Goal: Task Accomplishment & Management: Complete application form

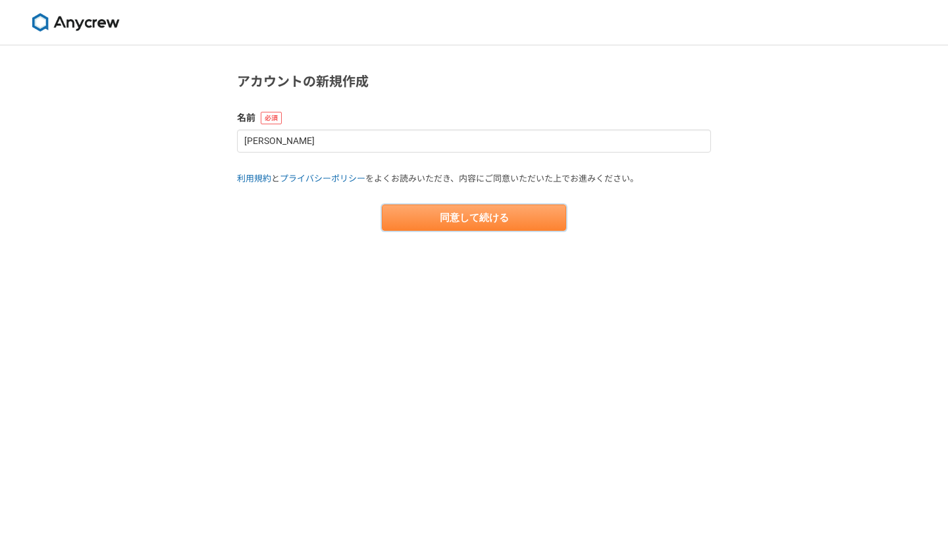
click at [490, 222] on button "同意して続ける" at bounding box center [474, 218] width 184 height 26
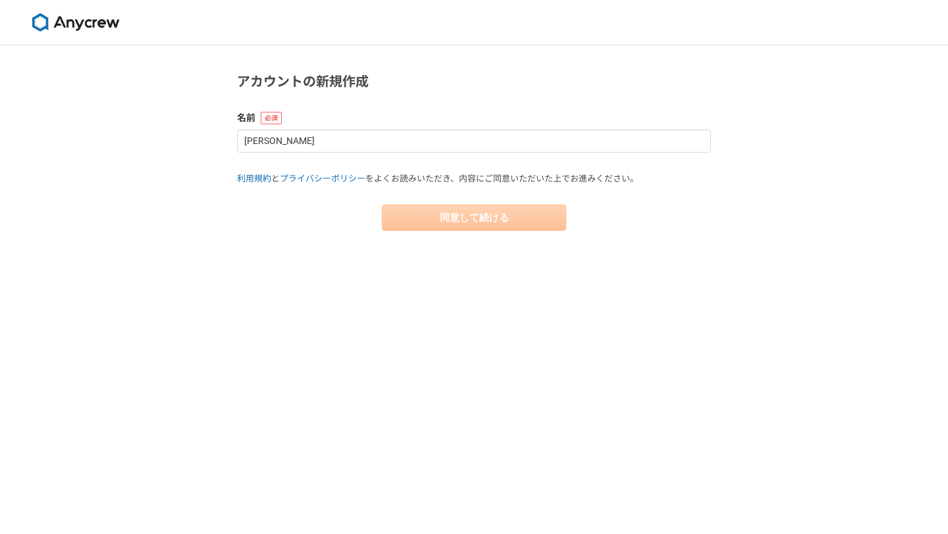
select select "13"
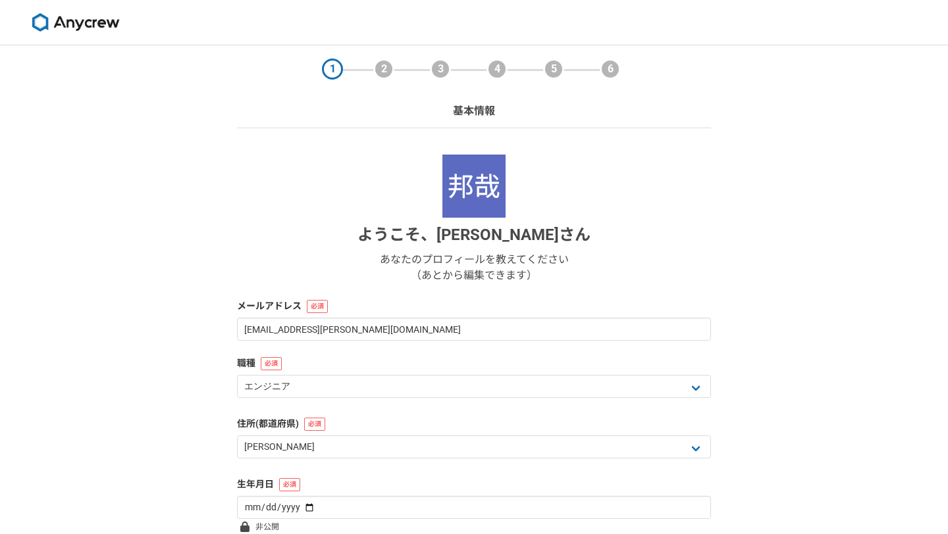
scroll to position [122, 0]
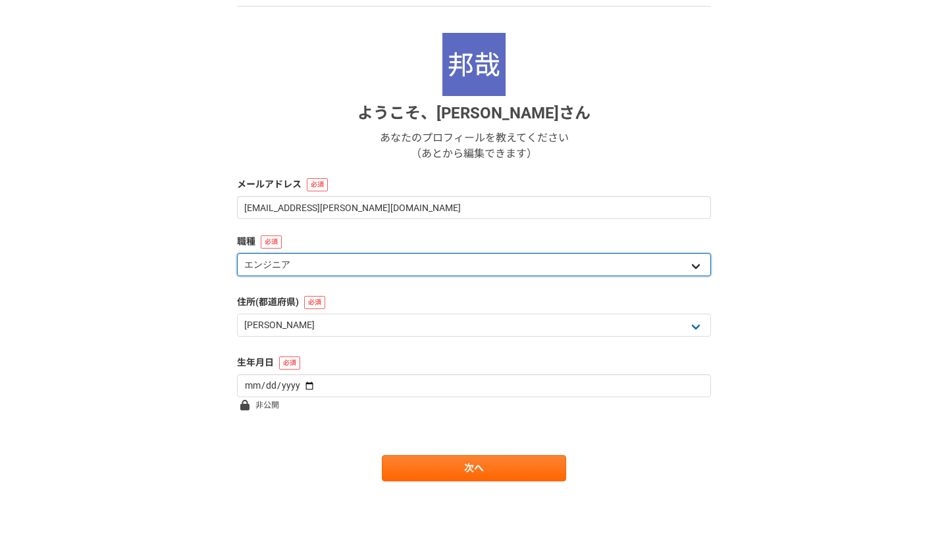
click at [390, 270] on select "エンジニア デザイナー ライター 営業 マーケティング 企画・事業開発 バックオフィス その他" at bounding box center [474, 264] width 474 height 23
select select "4"
click at [237, 253] on select "エンジニア デザイナー ライター 営業 マーケティング 企画・事業開発 バックオフィス その他" at bounding box center [474, 264] width 474 height 23
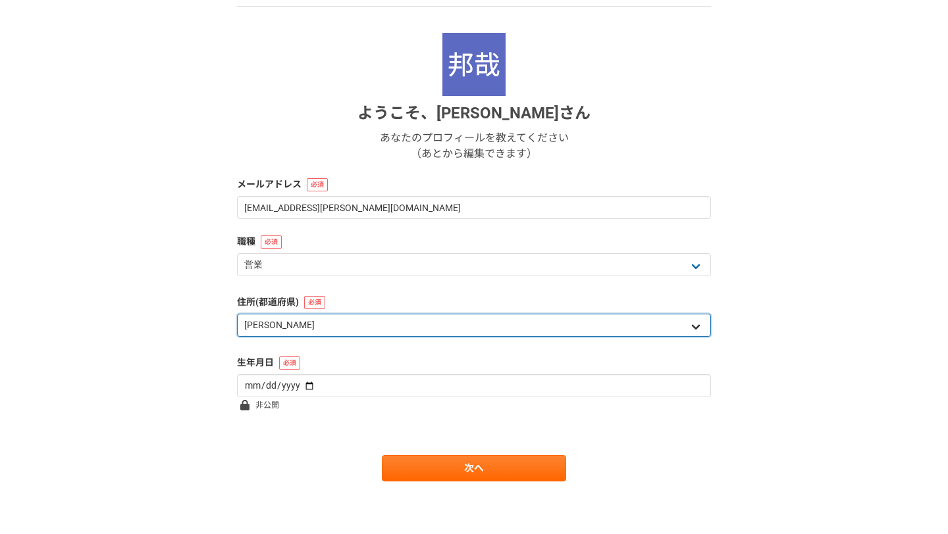
click at [357, 320] on select "北海道 青森県 岩手県 宮城県 秋田県 山形県 福島県 茨城県 栃木県 群馬県 埼玉県 千葉県 東京都 神奈川県 新潟県 富山県 石川県 福井県 山梨県 長野…" at bounding box center [474, 325] width 474 height 23
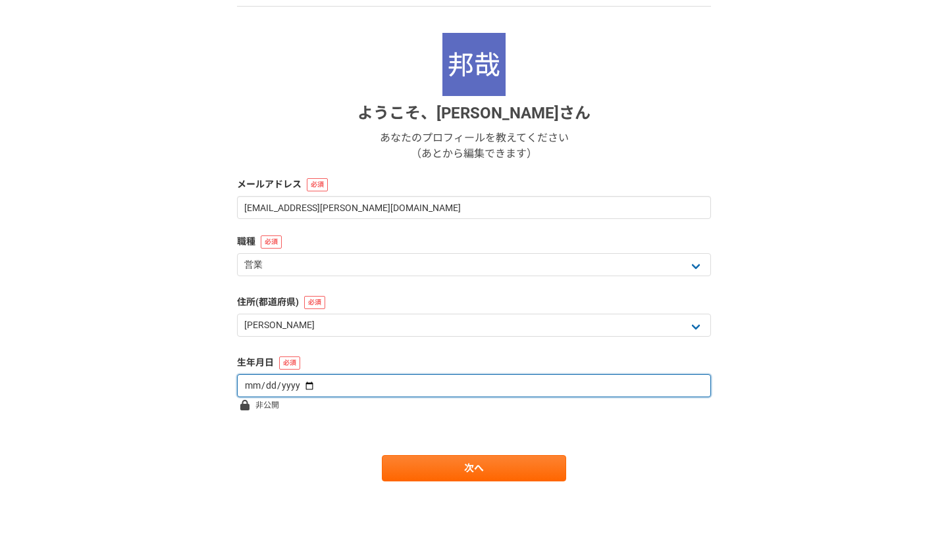
click at [309, 381] on input "date" at bounding box center [474, 385] width 474 height 23
click at [284, 388] on input "date" at bounding box center [474, 385] width 474 height 23
click at [268, 386] on input "date" at bounding box center [474, 385] width 474 height 23
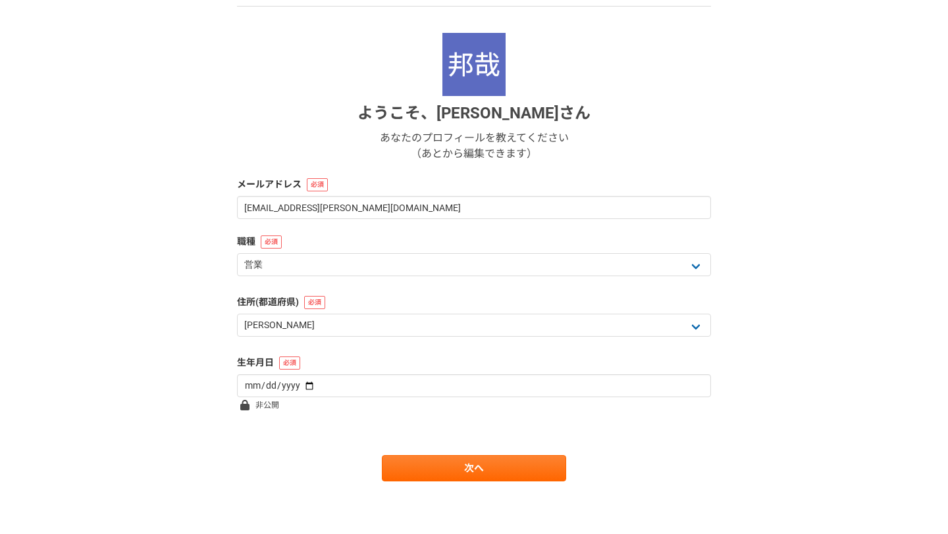
click at [476, 370] on div "生年月日" at bounding box center [474, 376] width 474 height 41
click at [331, 370] on div "生年月日" at bounding box center [474, 376] width 474 height 41
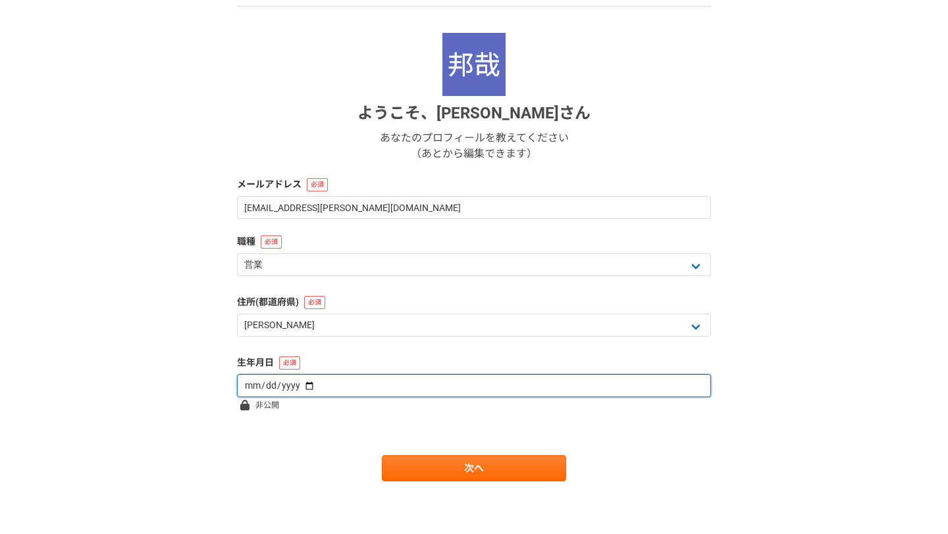
click at [327, 378] on input "date" at bounding box center [474, 385] width 474 height 23
type input "1996-09-05"
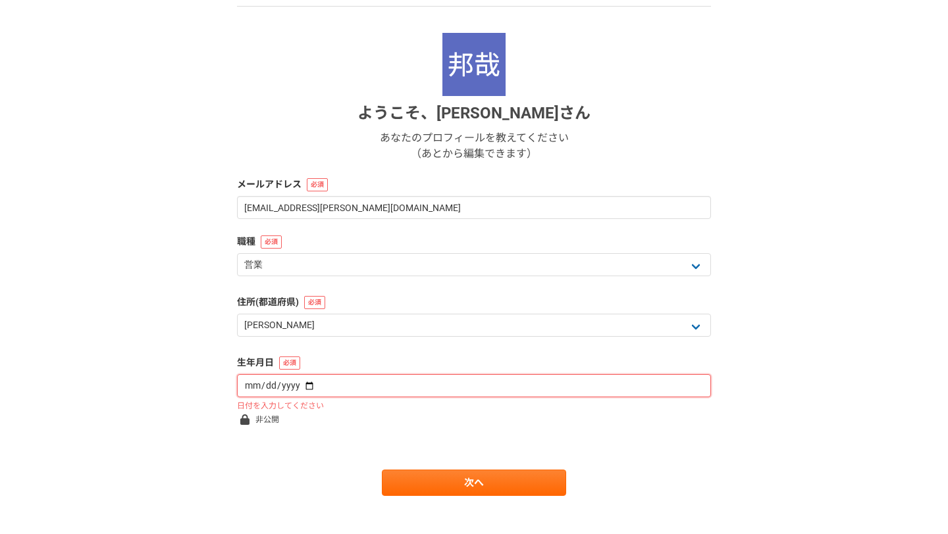
click at [273, 390] on input "date" at bounding box center [474, 385] width 474 height 23
type input "1996-05-31"
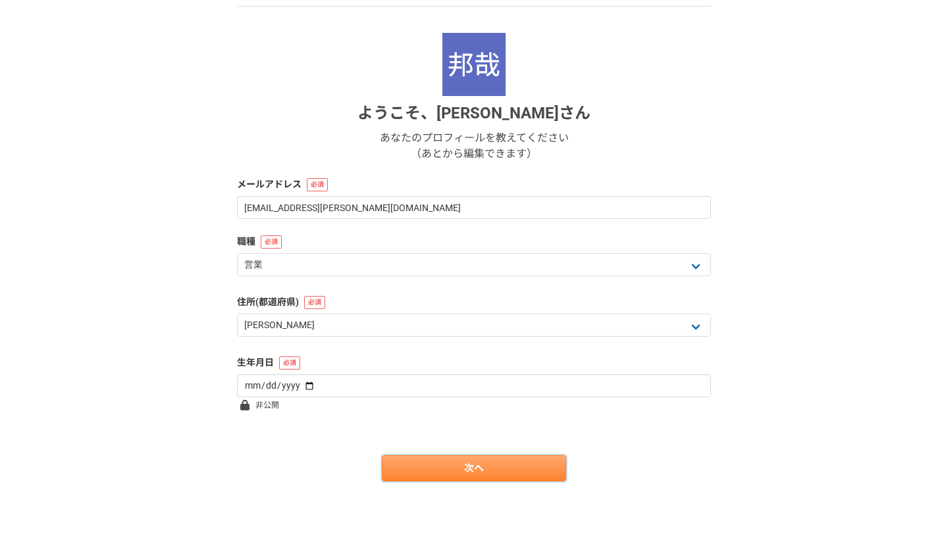
click at [455, 470] on link "次へ" at bounding box center [474, 468] width 184 height 26
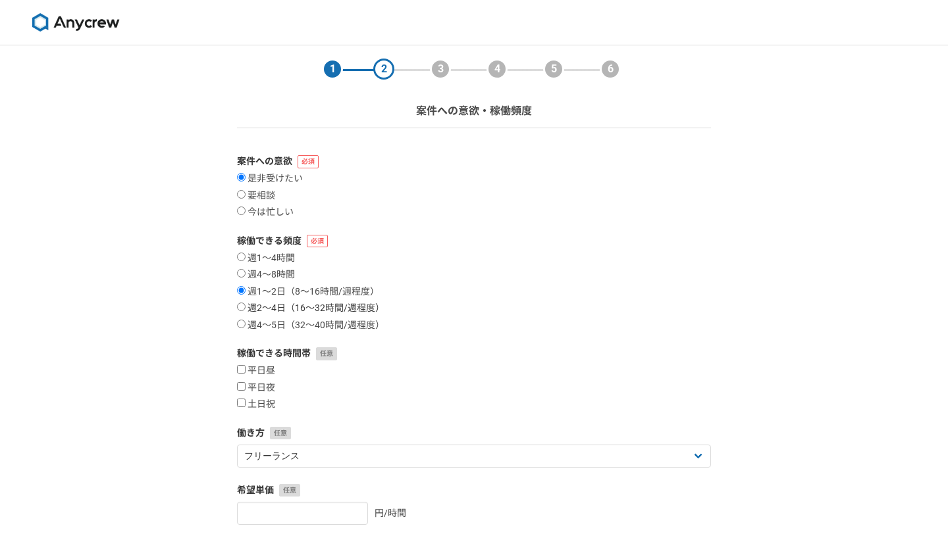
click at [251, 309] on label "週2〜4日（16〜32時間/週程度）" at bounding box center [310, 309] width 147 height 12
click at [245, 309] on input "週2〜4日（16〜32時間/週程度）" at bounding box center [241, 307] width 9 height 9
radio input "true"
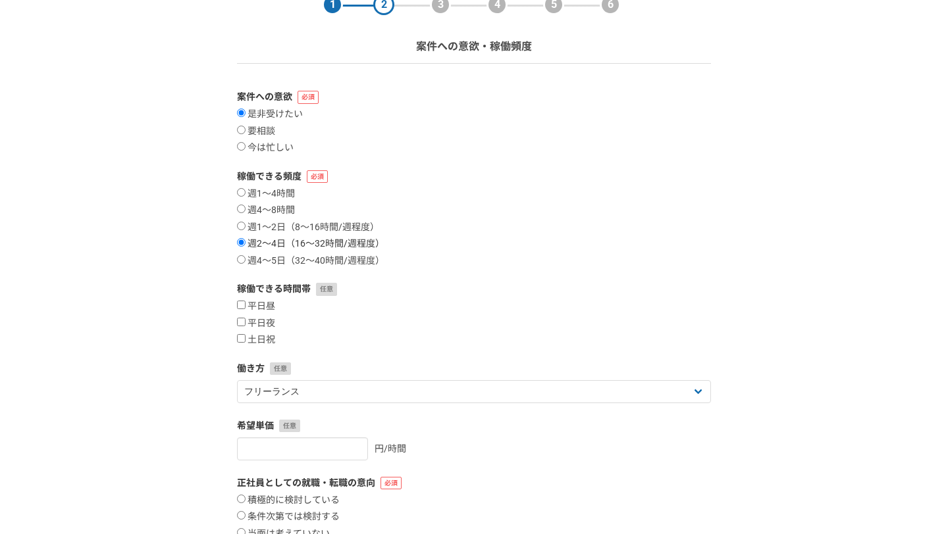
scroll to position [120, 0]
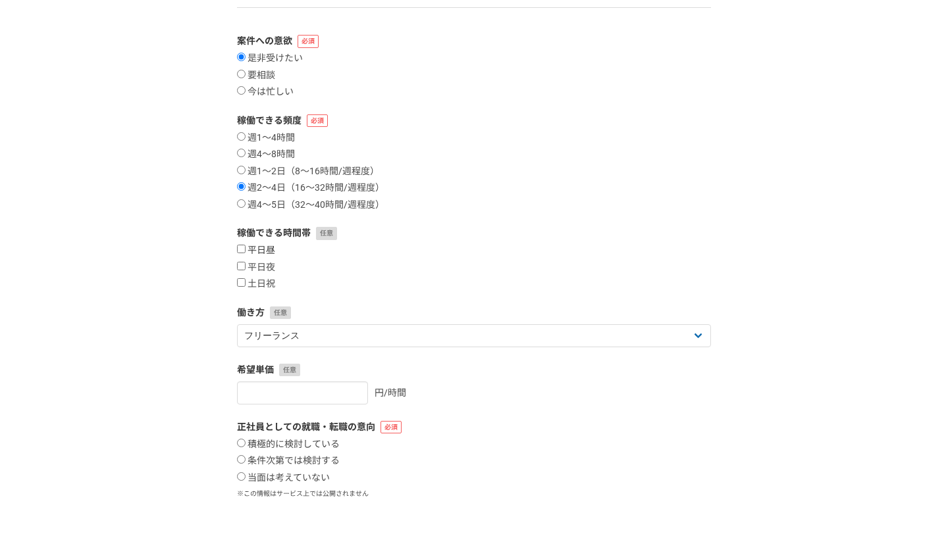
click at [238, 253] on input "平日昼" at bounding box center [241, 249] width 9 height 9
checkbox input "true"
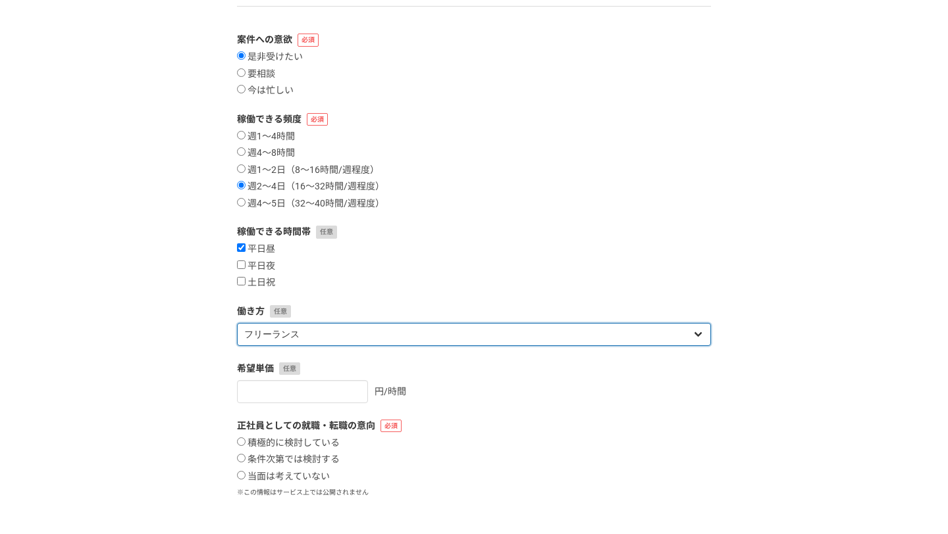
click at [309, 332] on select "フリーランス 副業 その他" at bounding box center [474, 334] width 474 height 23
select select "other"
click at [237, 323] on select "フリーランス 副業 その他" at bounding box center [474, 334] width 474 height 23
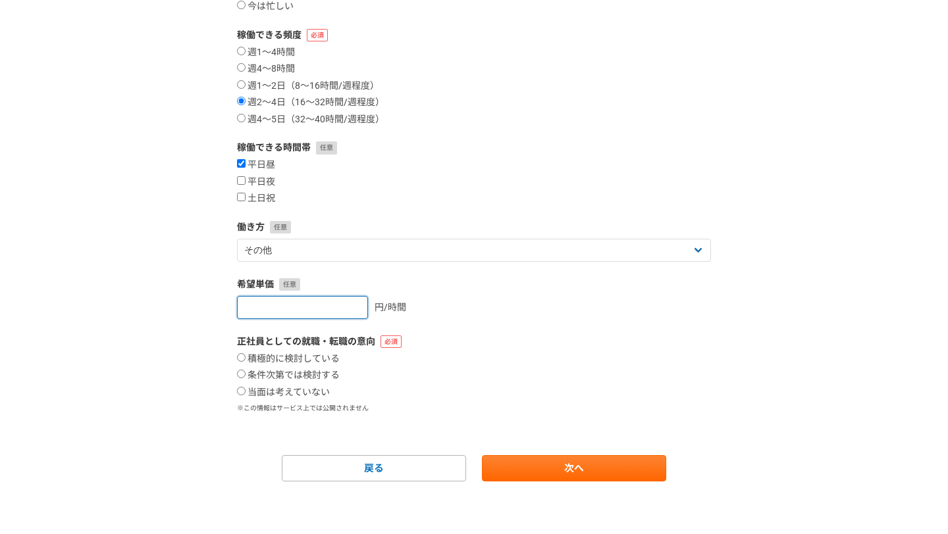
click at [320, 312] on input "number" at bounding box center [302, 307] width 131 height 23
type input "5000"
click at [297, 395] on label "当面は考えていない" at bounding box center [283, 393] width 93 height 12
click at [245, 395] on input "当面は考えていない" at bounding box center [241, 391] width 9 height 9
radio input "true"
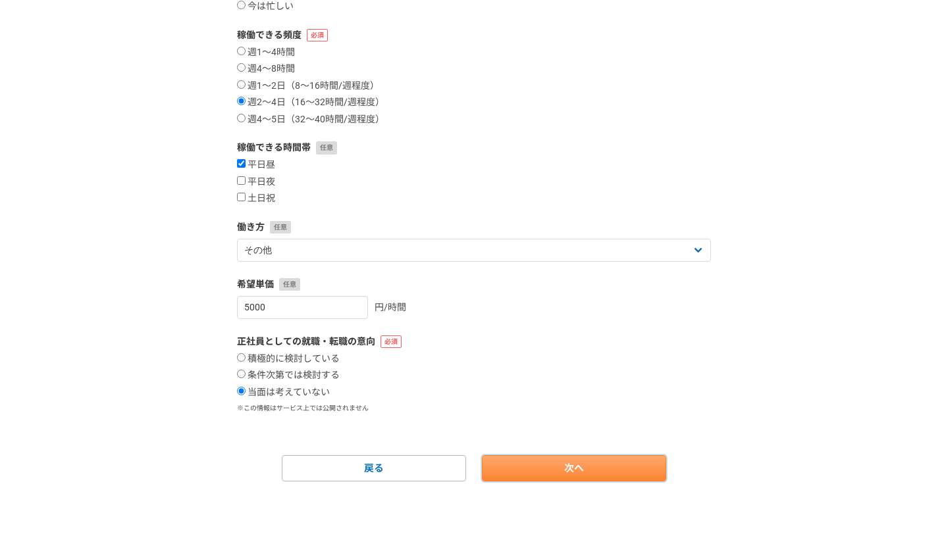
click at [552, 475] on link "次へ" at bounding box center [574, 468] width 184 height 26
select select
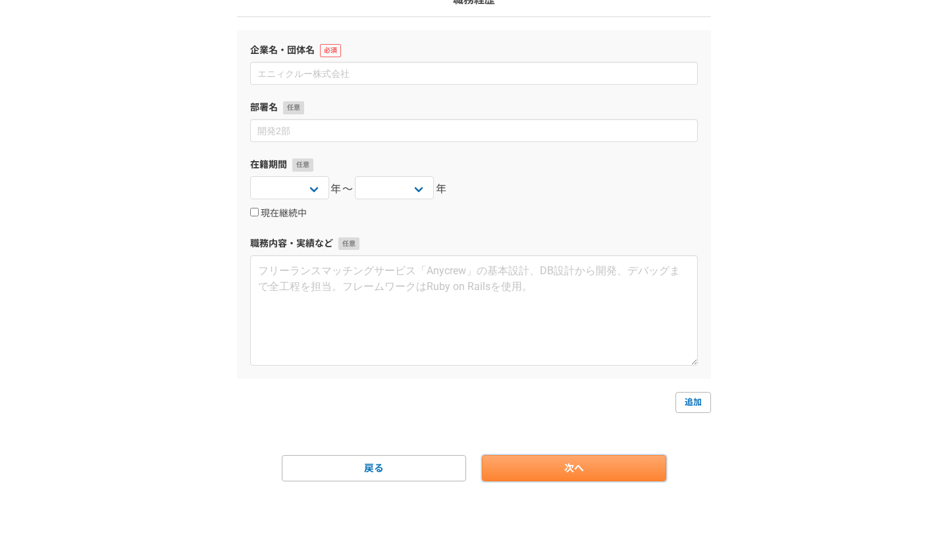
scroll to position [0, 0]
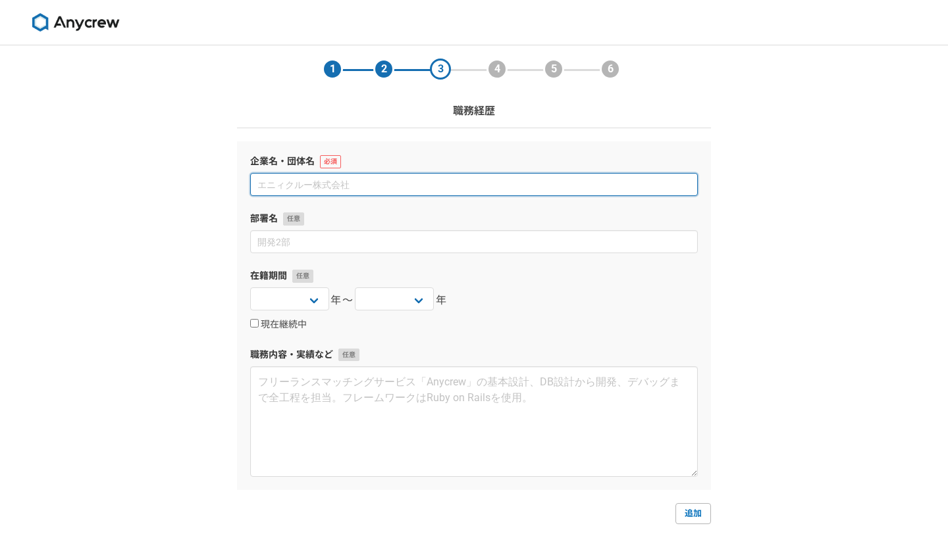
click at [315, 182] on input at bounding box center [473, 184] width 447 height 23
type input "¥"
type input "株式会社UPDRAFT"
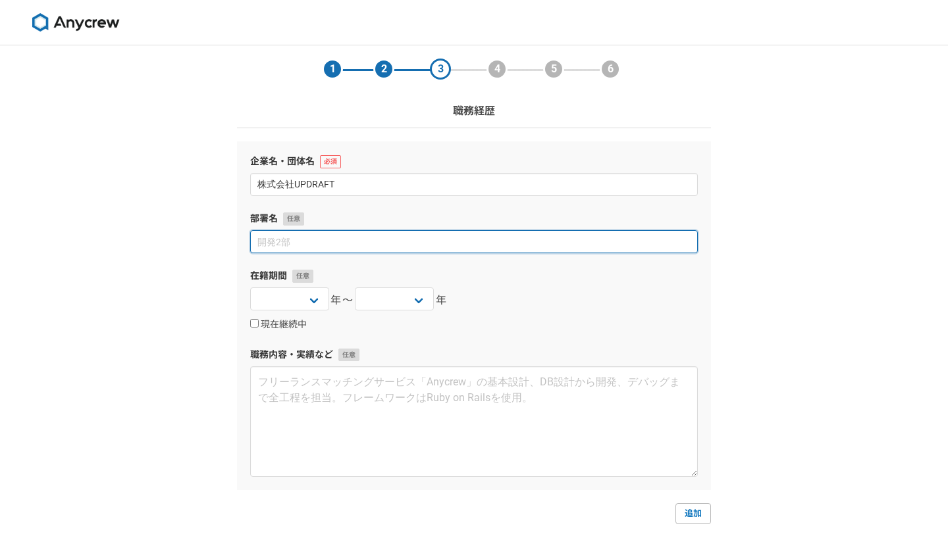
click at [283, 232] on input at bounding box center [473, 241] width 447 height 23
type input "C"
type input "営業"
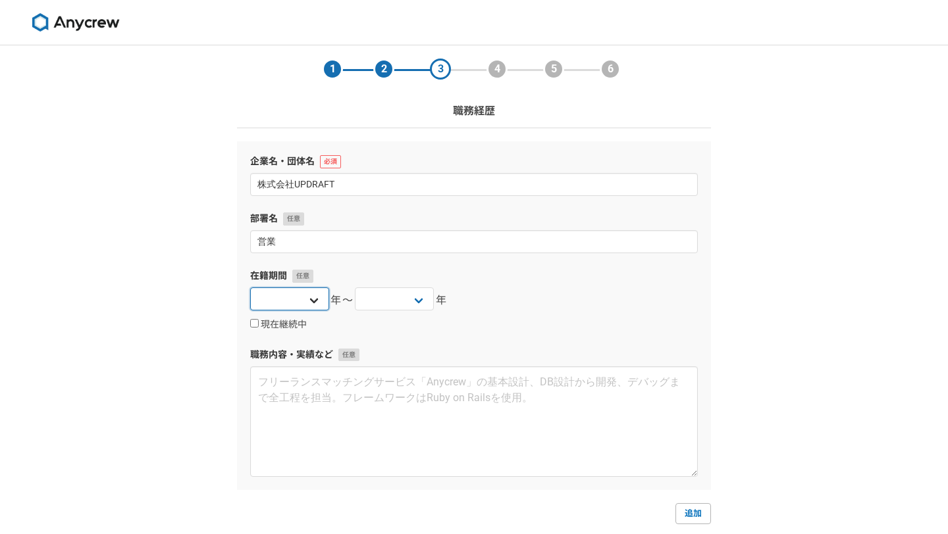
click at [282, 290] on select "2025 2024 2023 2022 2021 2020 2019 2018 2017 2016 2015 2014 2013 2012 2011 2010…" at bounding box center [289, 299] width 79 height 23
click at [321, 305] on select "2025 2024 2023 2022 2021 2020 2019 2018 2017 2016 2015 2014 2013 2012 2011 2010…" at bounding box center [289, 299] width 79 height 23
select select "2025"
click at [250, 288] on select "2025 2024 2023 2022 2021 2020 2019 2018 2017 2016 2015 2014 2013 2012 2011 2010…" at bounding box center [289, 299] width 79 height 23
click at [397, 302] on select "2025 2024 2023 2022 2021 2020 2019 2018 2017 2016 2015 2014 2013 2012 2011 2010…" at bounding box center [394, 299] width 79 height 23
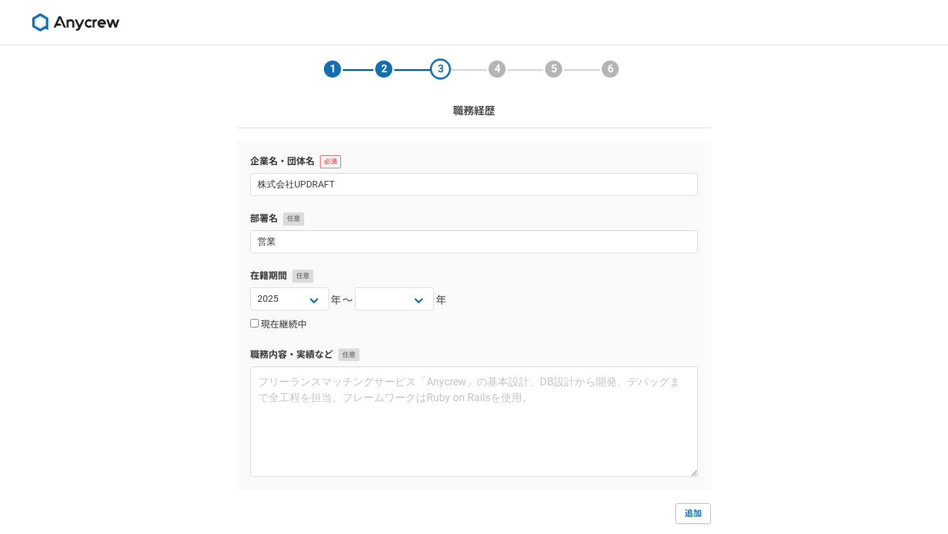
click at [267, 322] on label "現在継続中" at bounding box center [278, 325] width 57 height 12
click at [259, 322] on input "現在継続中" at bounding box center [254, 323] width 9 height 9
checkbox input "true"
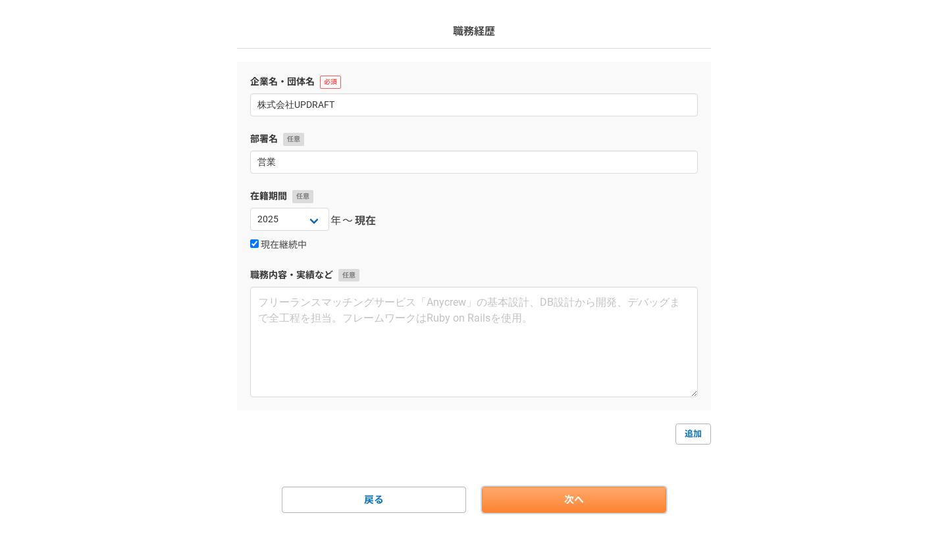
click at [524, 503] on link "次へ" at bounding box center [574, 500] width 184 height 26
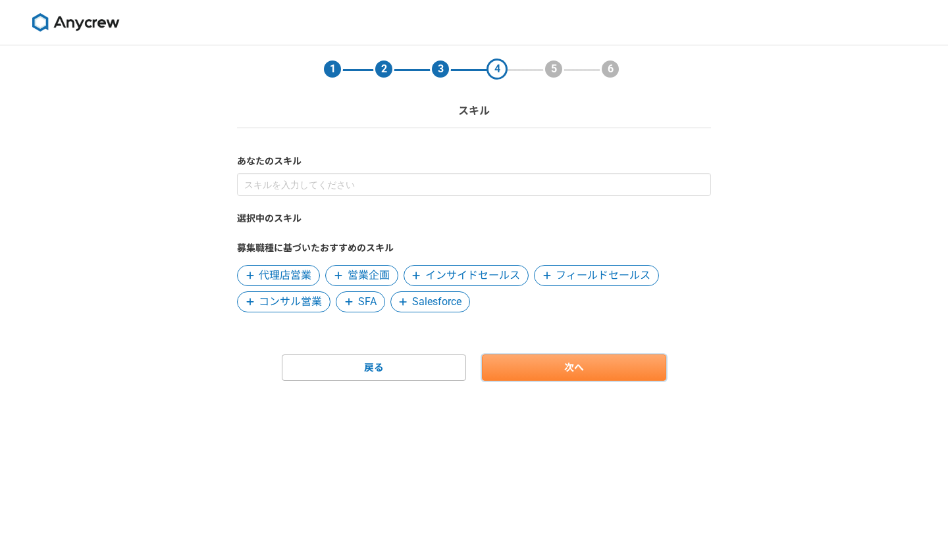
scroll to position [0, 0]
click at [370, 268] on span "営業企画" at bounding box center [368, 276] width 42 height 16
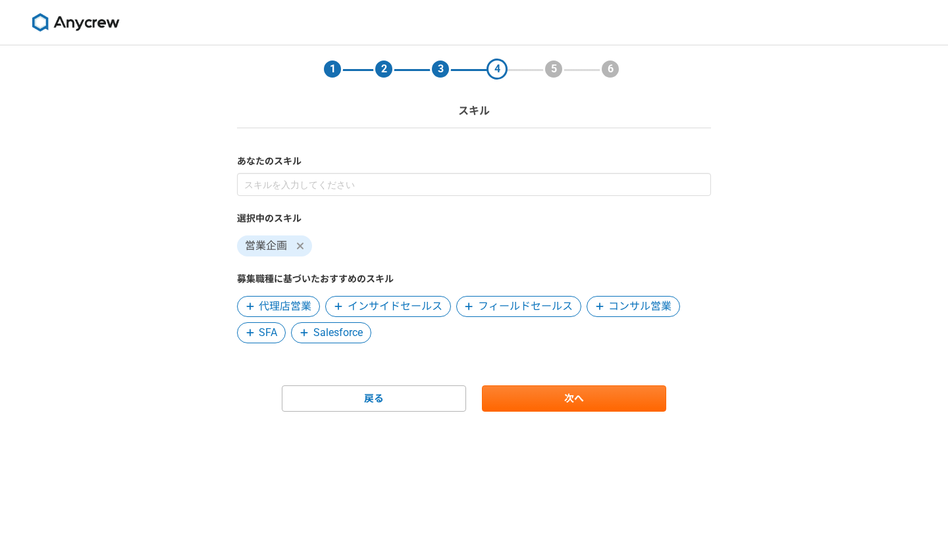
click at [371, 301] on span "インサイドセールス" at bounding box center [394, 307] width 95 height 16
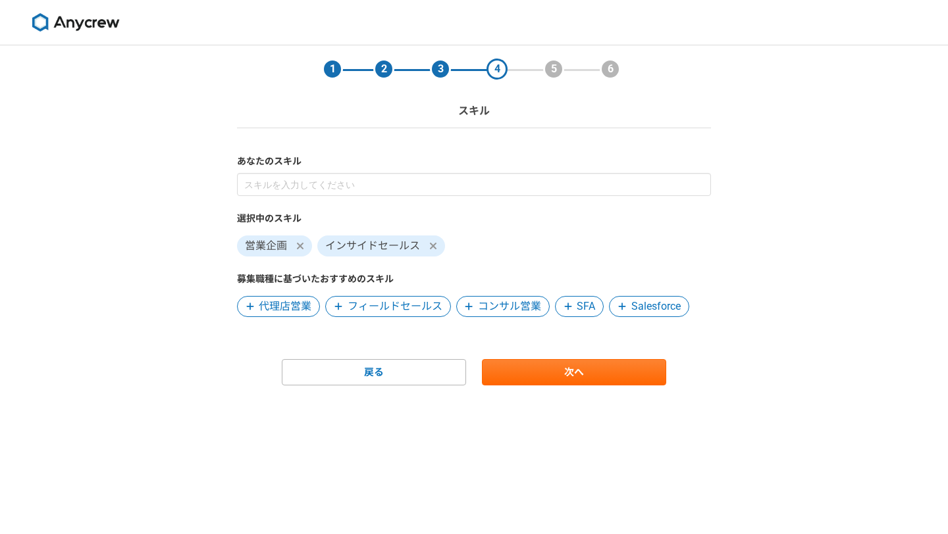
click at [634, 307] on span "Salesforce" at bounding box center [655, 307] width 49 height 16
click at [503, 311] on span "コンサル営業" at bounding box center [509, 307] width 63 height 16
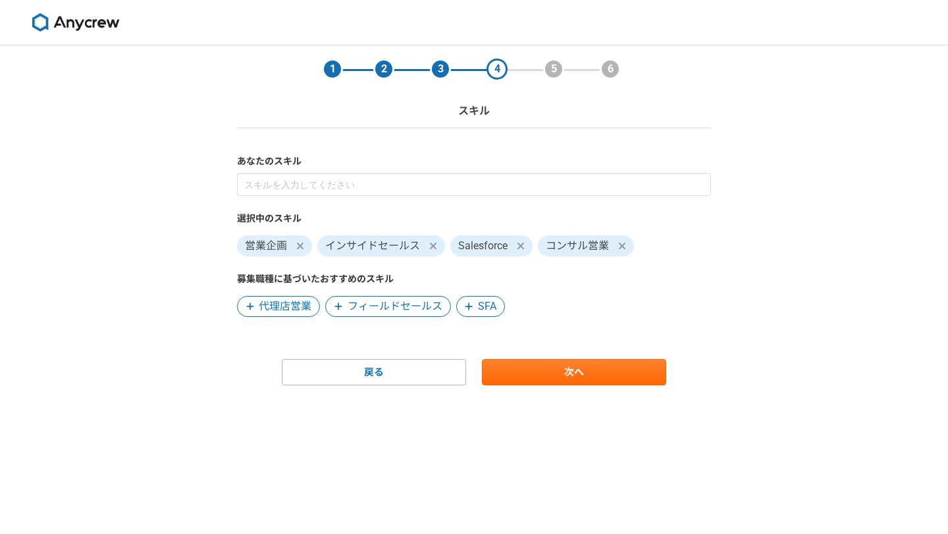
click at [476, 306] on span "SFA" at bounding box center [480, 306] width 49 height 21
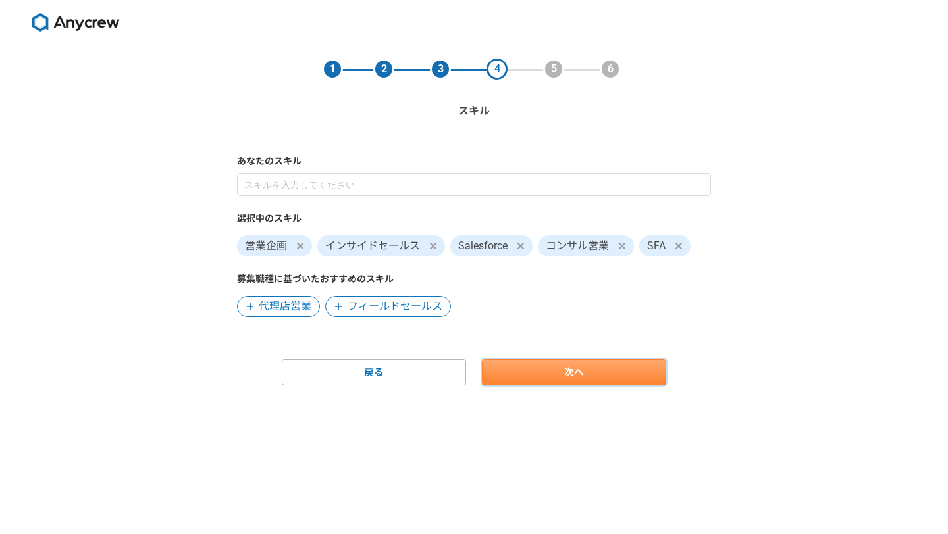
click at [534, 377] on link "次へ" at bounding box center [574, 372] width 184 height 26
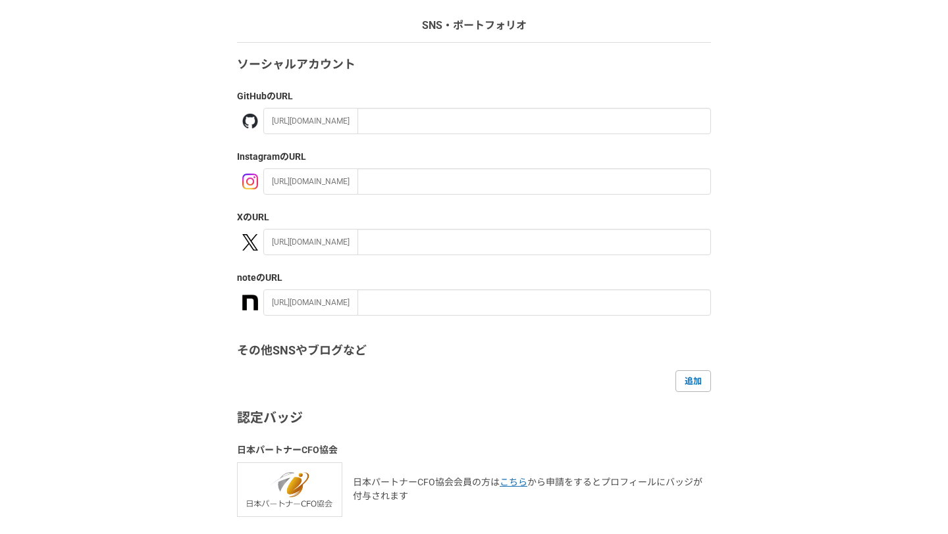
scroll to position [190, 0]
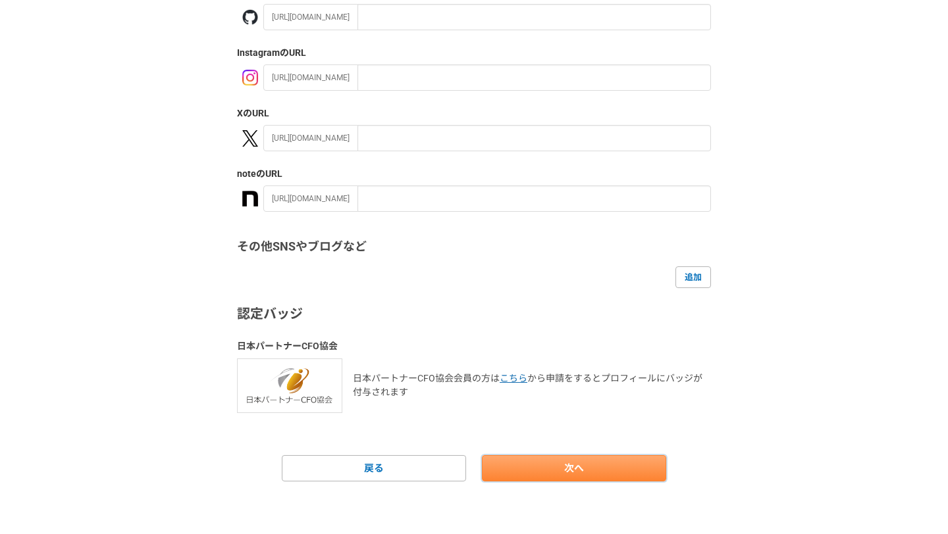
click at [565, 465] on link "次へ" at bounding box center [574, 468] width 184 height 26
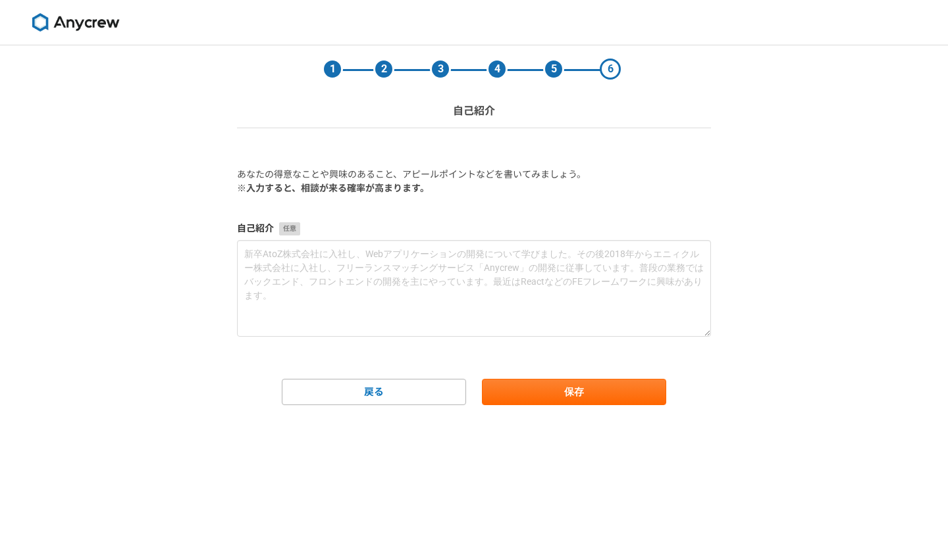
scroll to position [0, 0]
click at [523, 391] on button "保存" at bounding box center [574, 392] width 184 height 26
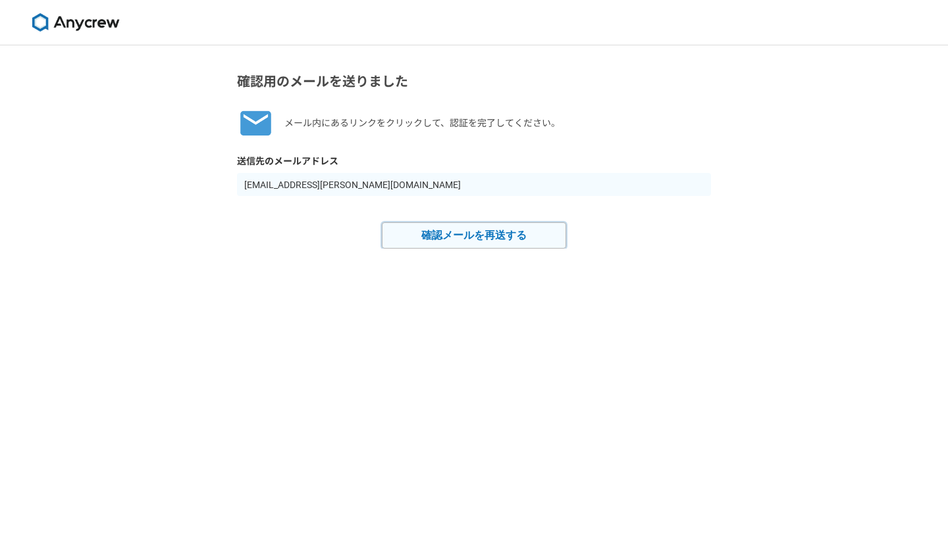
click at [478, 240] on button "確認メールを再送する" at bounding box center [474, 235] width 184 height 26
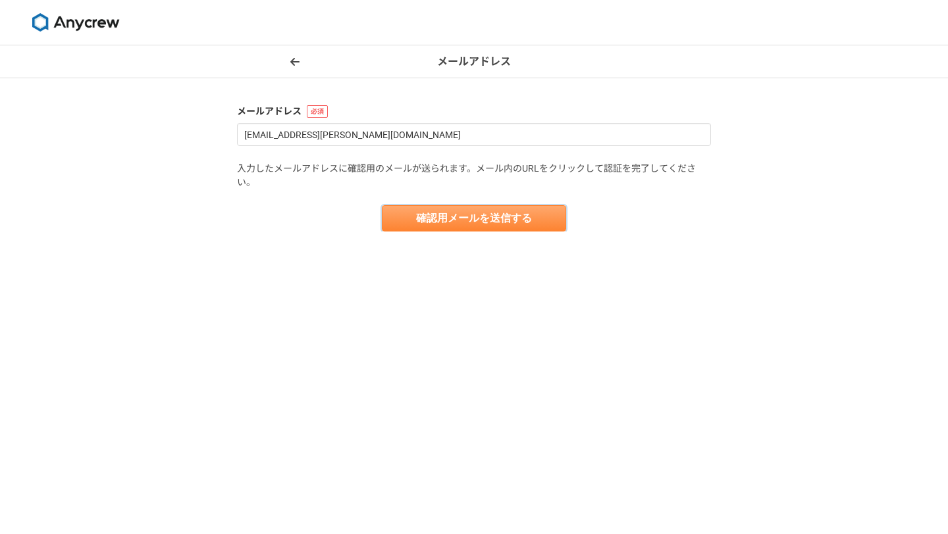
click at [417, 224] on button "確認用メールを送信する" at bounding box center [474, 218] width 184 height 26
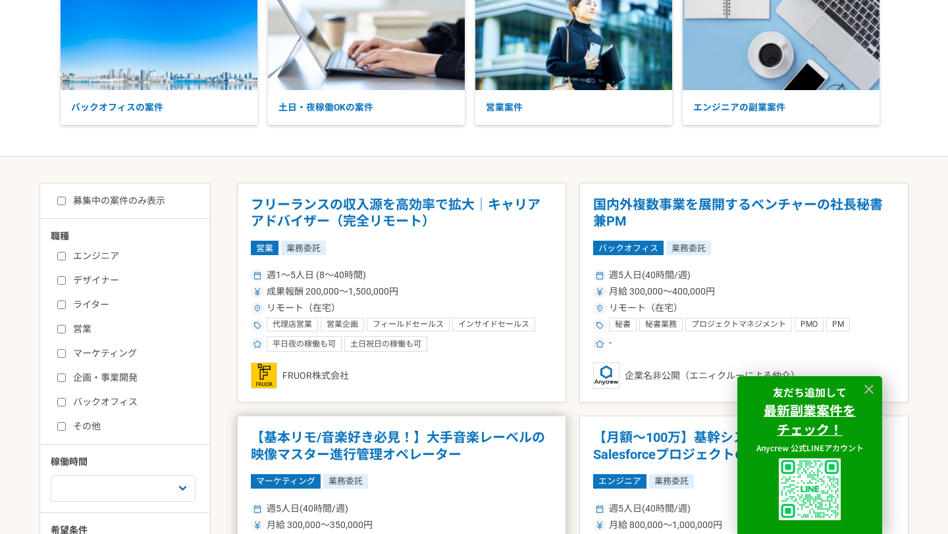
scroll to position [194, 0]
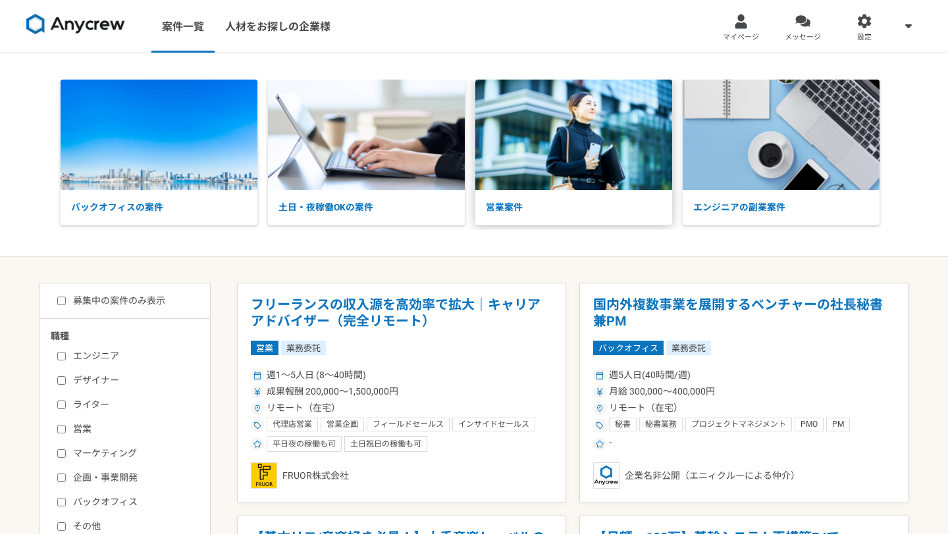
click at [555, 145] on img at bounding box center [573, 135] width 197 height 111
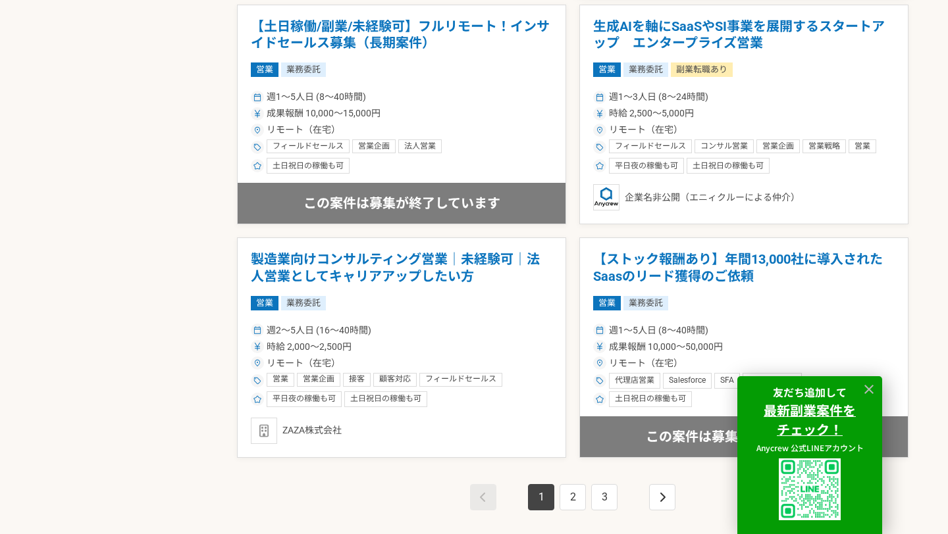
scroll to position [2230, 0]
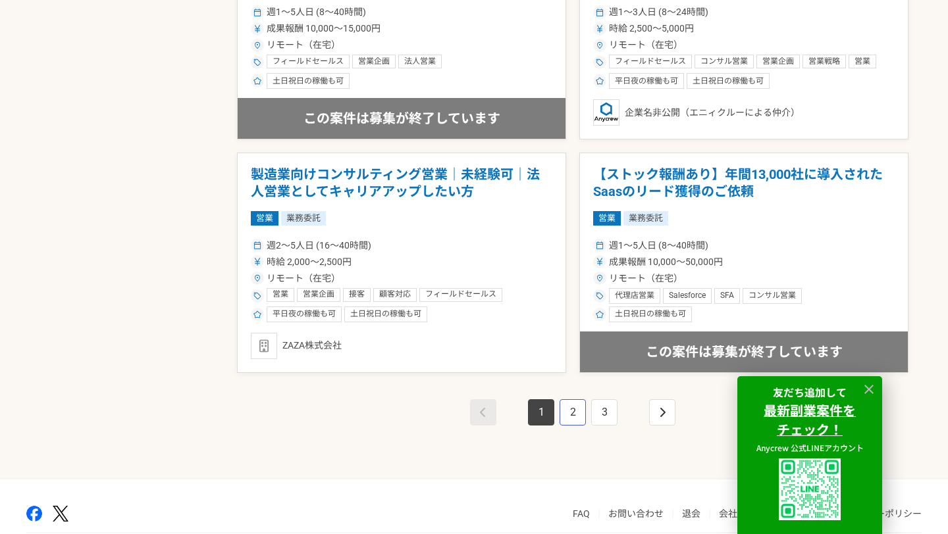
click at [578, 409] on link "2" at bounding box center [572, 412] width 26 height 26
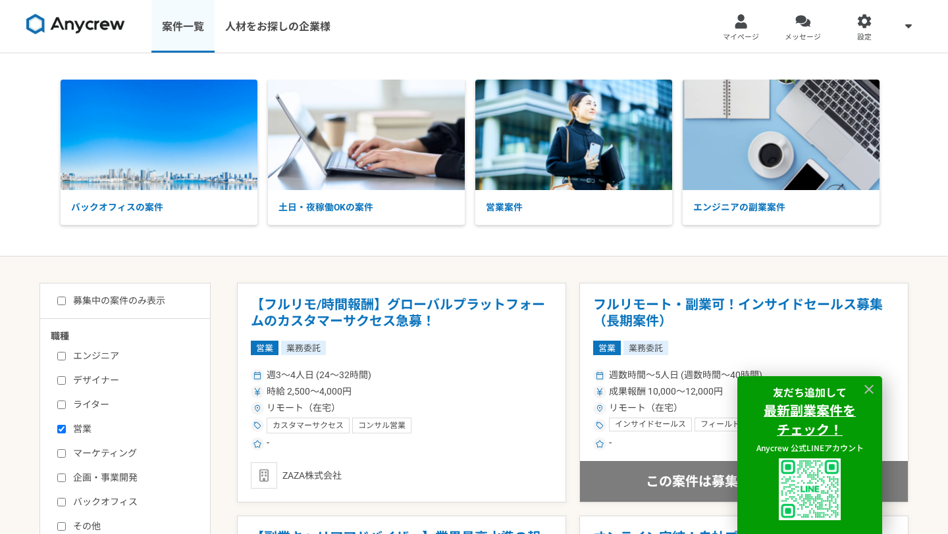
click at [199, 24] on link "案件一覧" at bounding box center [182, 26] width 63 height 53
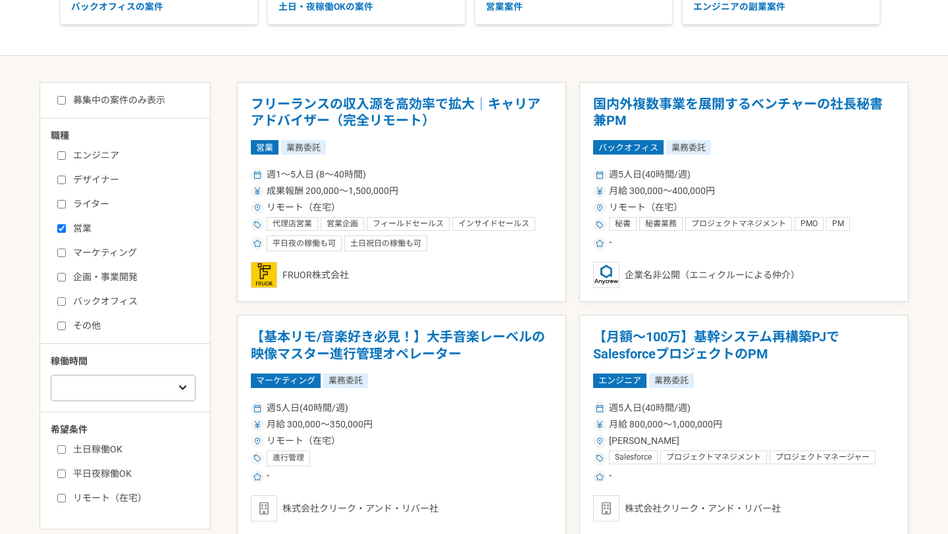
scroll to position [200, 0]
click at [61, 101] on input "募集中の案件のみ表示" at bounding box center [61, 101] width 9 height 9
checkbox input "true"
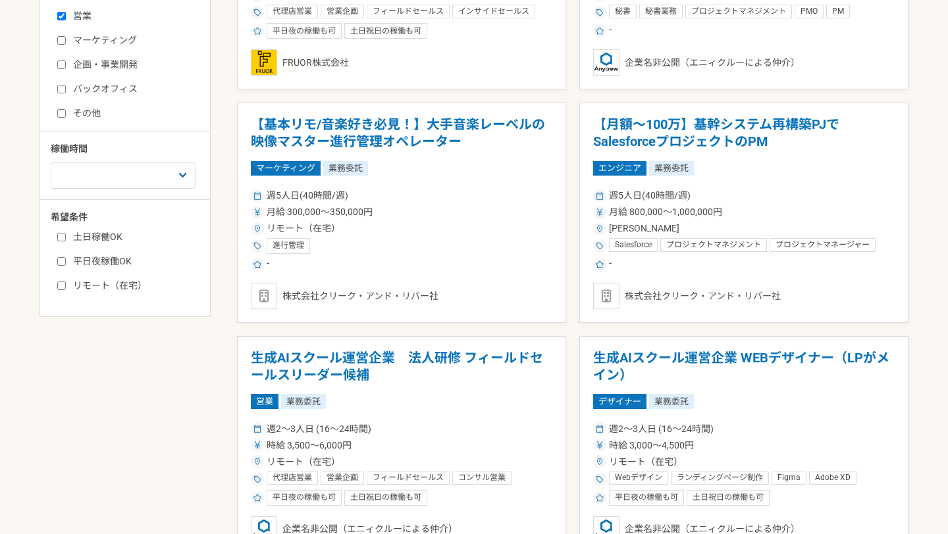
scroll to position [415, 0]
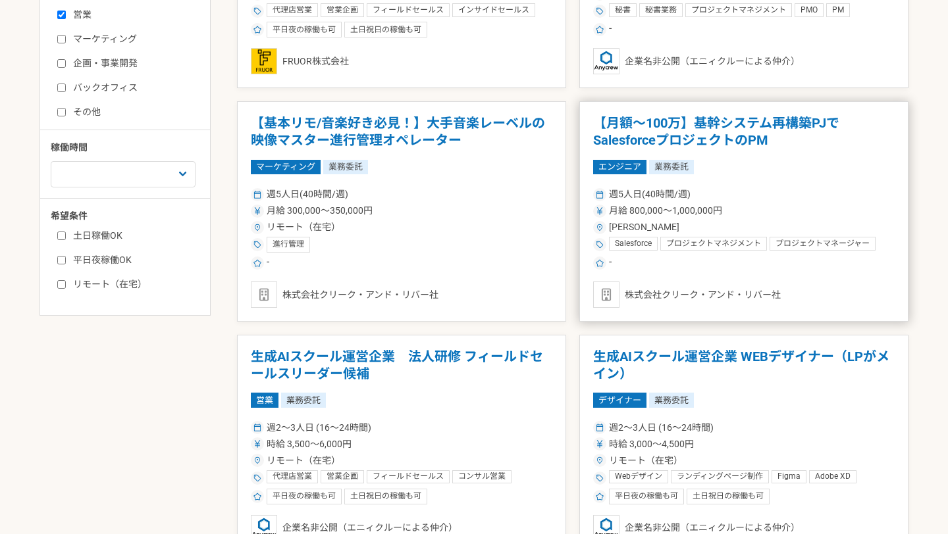
click at [670, 138] on h1 "【月額～100万】基幹システム再構築PJでSalesforceプロジェクトのPM" at bounding box center [743, 132] width 301 height 34
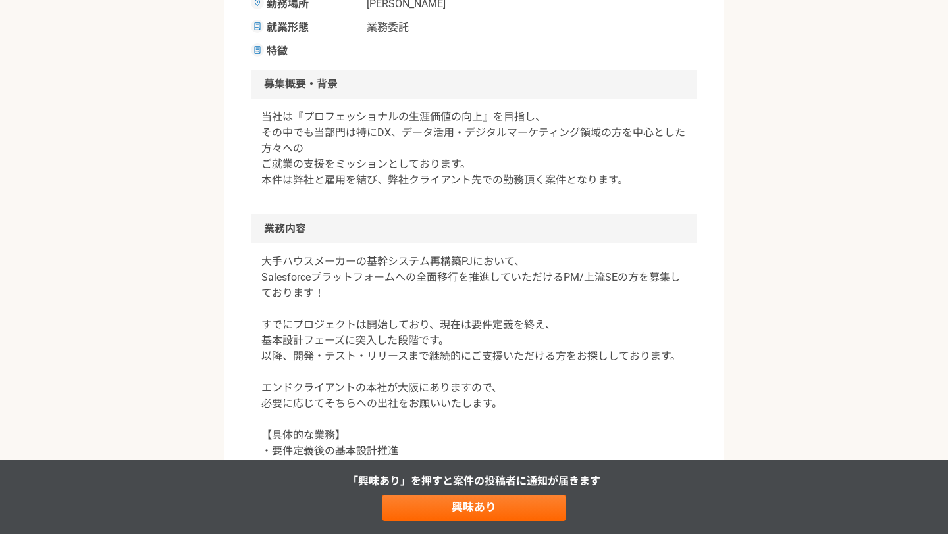
scroll to position [431, 0]
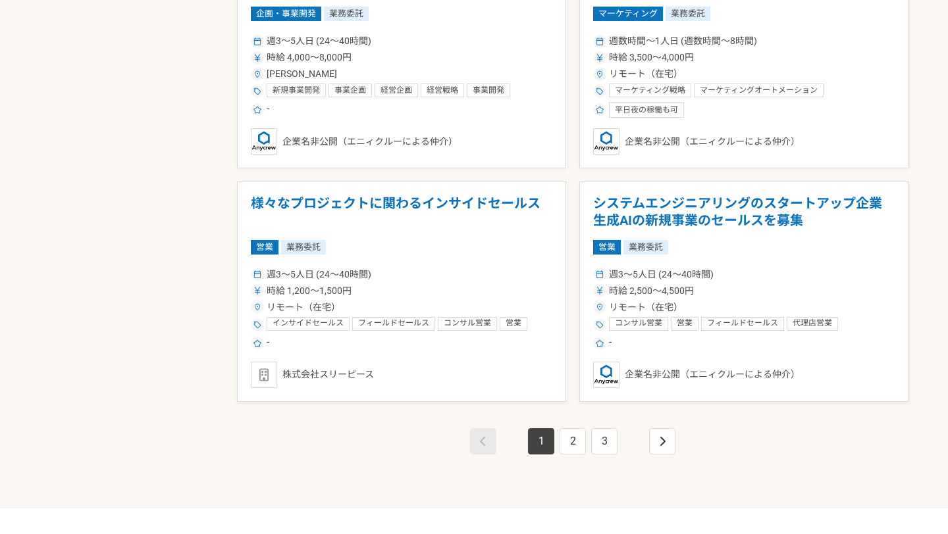
scroll to position [2288, 0]
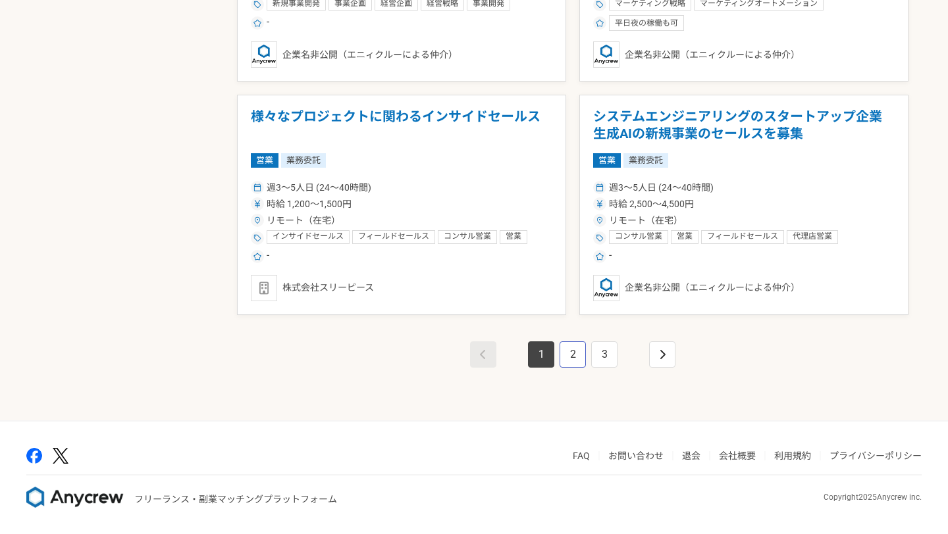
click at [565, 357] on link "2" at bounding box center [572, 354] width 26 height 26
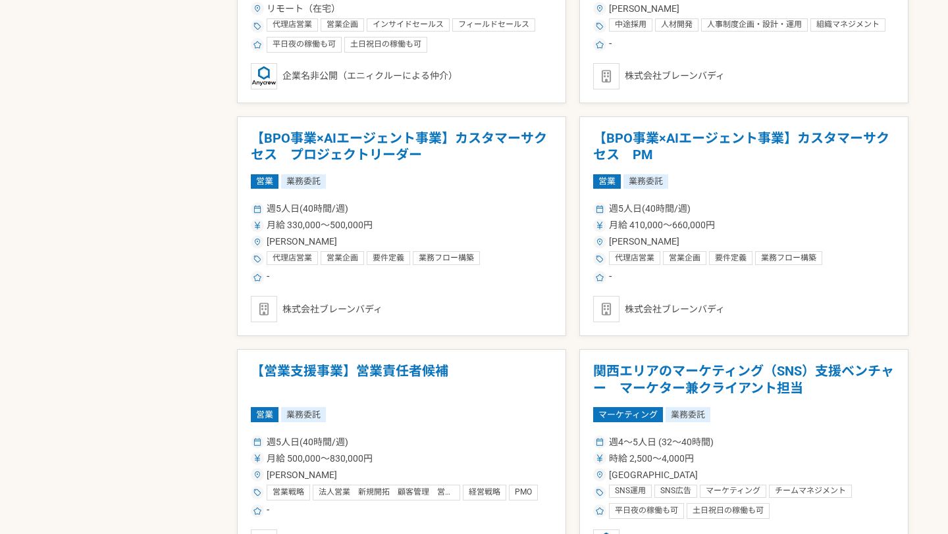
scroll to position [992, 0]
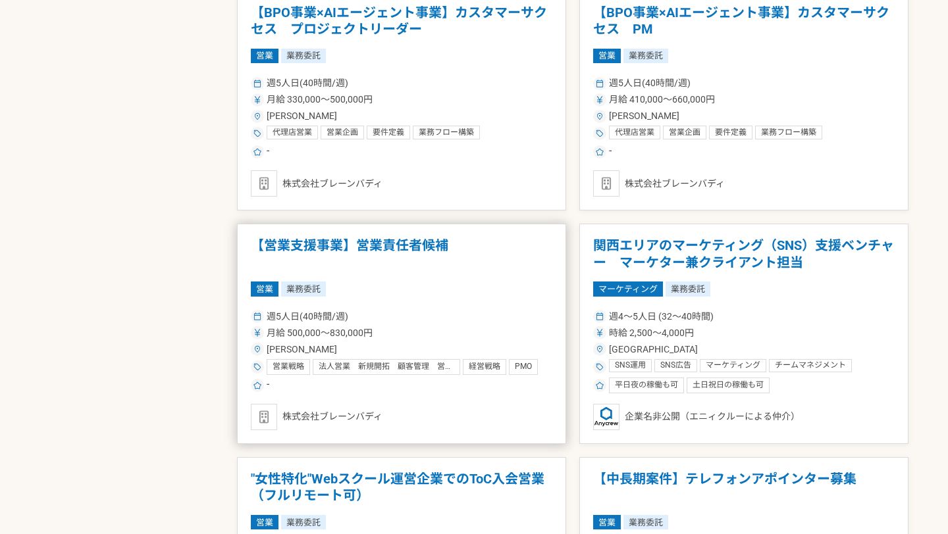
click at [415, 311] on div "週5人日(40時間/週)" at bounding box center [401, 317] width 301 height 14
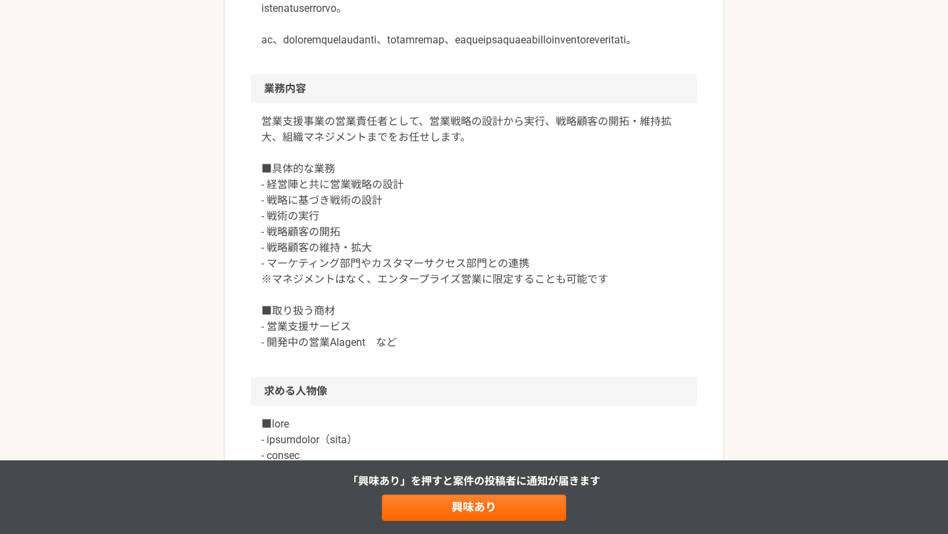
scroll to position [657, 0]
